Goal: Task Accomplishment & Management: Use online tool/utility

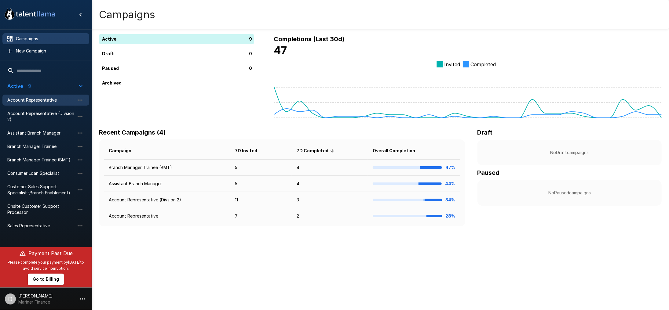
click at [26, 100] on span "Account Representative" at bounding box center [40, 100] width 67 height 6
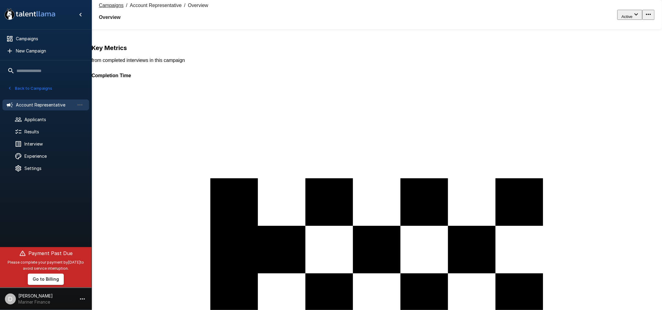
click at [239, 107] on div "38" at bounding box center [424, 198] width 665 height 310
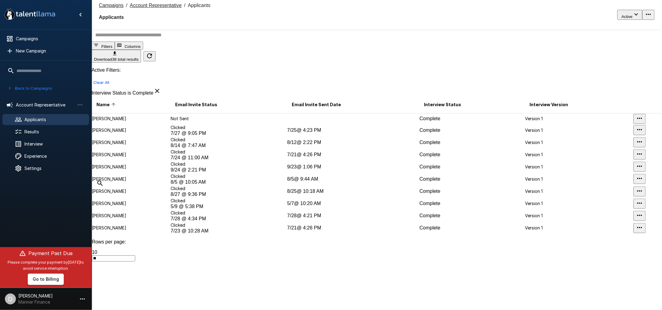
click at [144, 28] on button "Upload from My Computer" at bounding box center [118, 25] width 53 height 6
